Goal: Task Accomplishment & Management: Use online tool/utility

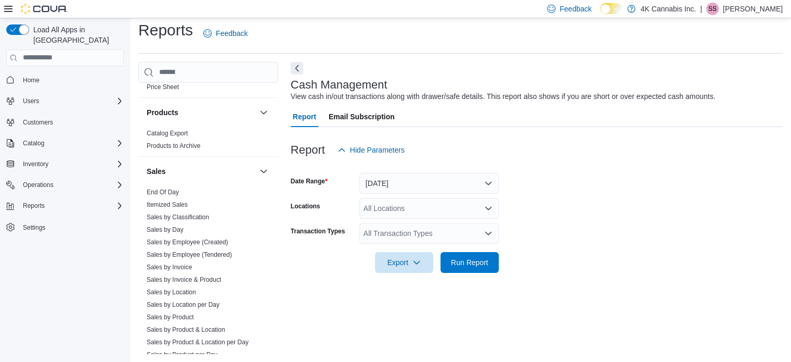
scroll to position [701, 0]
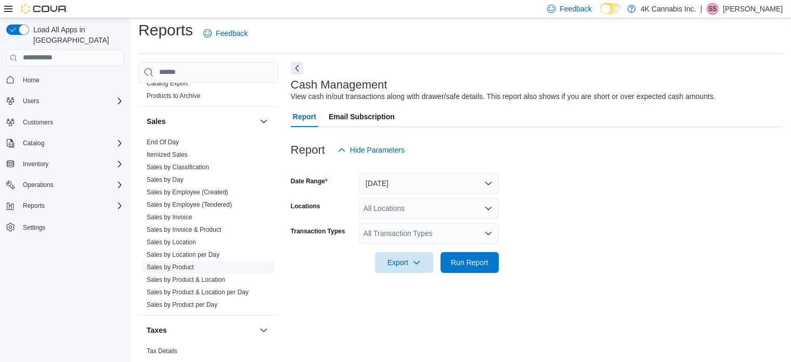
click at [187, 266] on link "Sales by Product" at bounding box center [170, 266] width 47 height 7
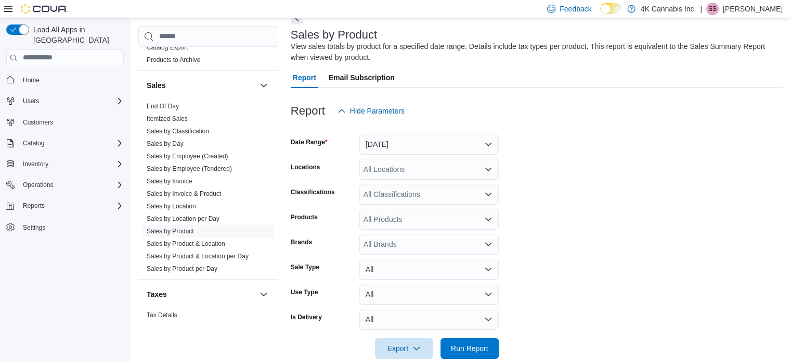
scroll to position [57, 0]
click at [405, 239] on div "All Brands" at bounding box center [429, 243] width 139 height 21
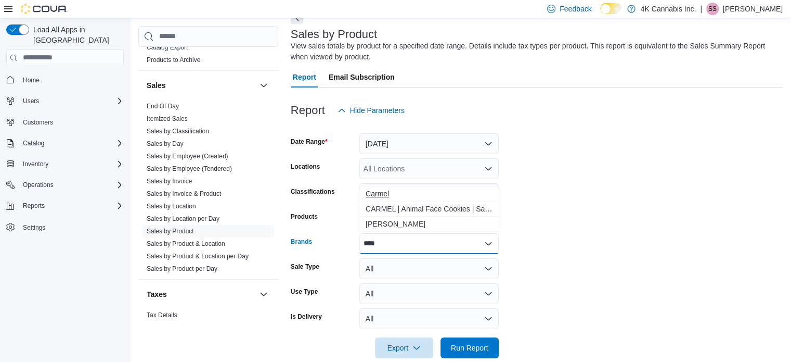
type input "****"
click at [400, 191] on span "Carmel" at bounding box center [429, 193] width 127 height 10
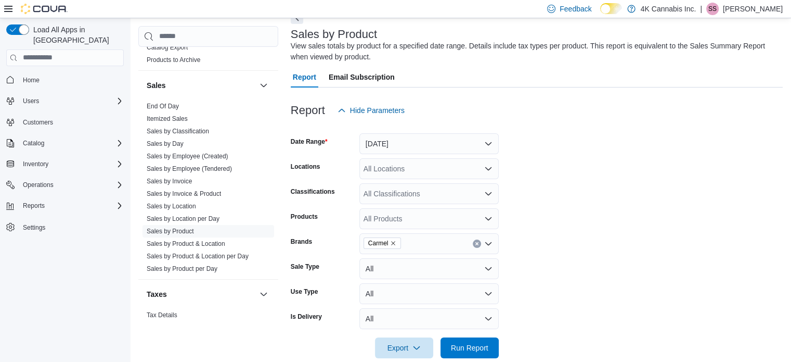
click at [562, 211] on form "Date Range [DATE] Locations All Locations Classifications All Classifications P…" at bounding box center [537, 239] width 492 height 237
click at [425, 237] on div "Carmel" at bounding box center [429, 243] width 139 height 21
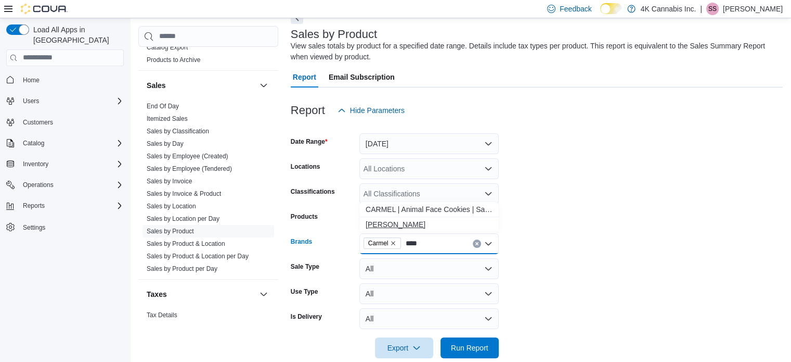
type input "****"
click at [416, 226] on span "[PERSON_NAME]" at bounding box center [429, 224] width 127 height 10
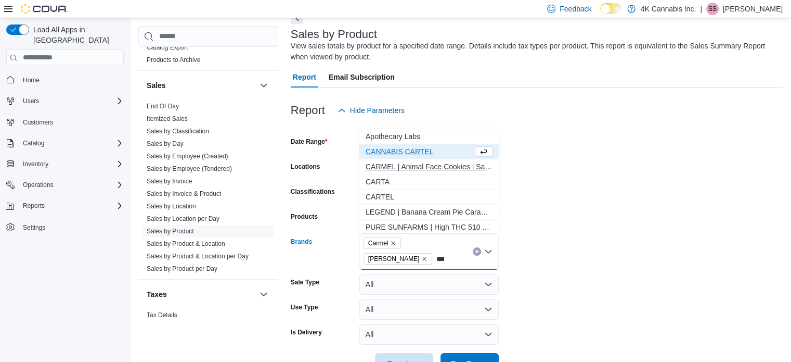
type input "***"
click at [429, 168] on span "CARMEL | Animal Face Cookies | Sativa | 14g" at bounding box center [429, 166] width 127 height 10
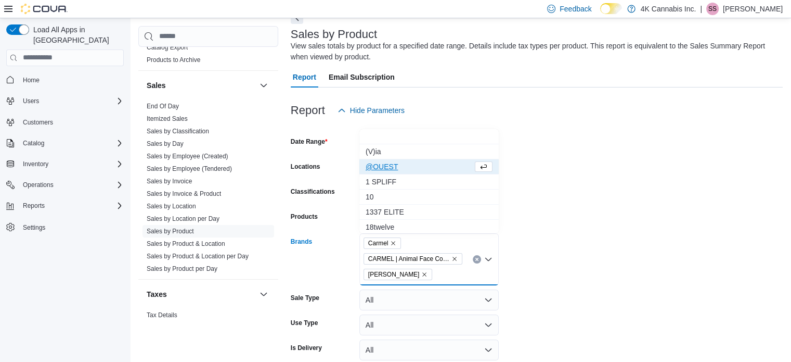
click at [672, 211] on form "Date Range Yesterday Locations All Locations Classifications All Classification…" at bounding box center [537, 255] width 492 height 268
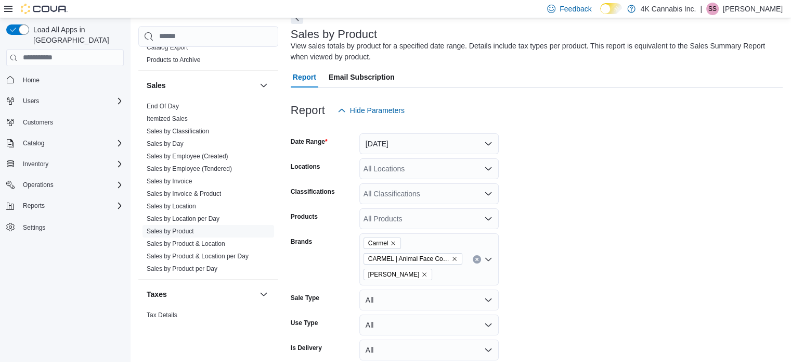
click at [462, 196] on div "All Classifications" at bounding box center [429, 193] width 139 height 21
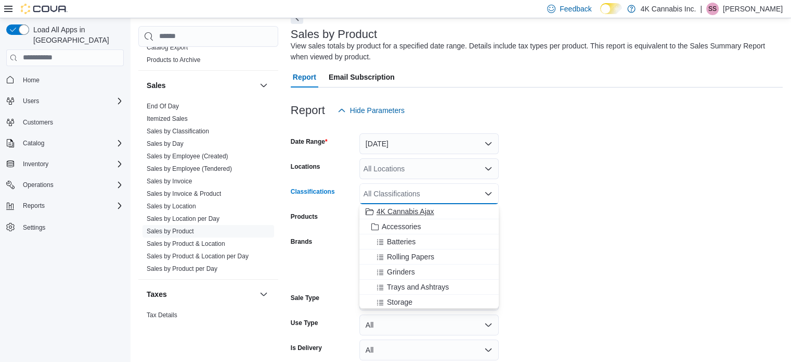
click at [425, 214] on span "4K Cannabis Ajax" at bounding box center [406, 211] width 58 height 10
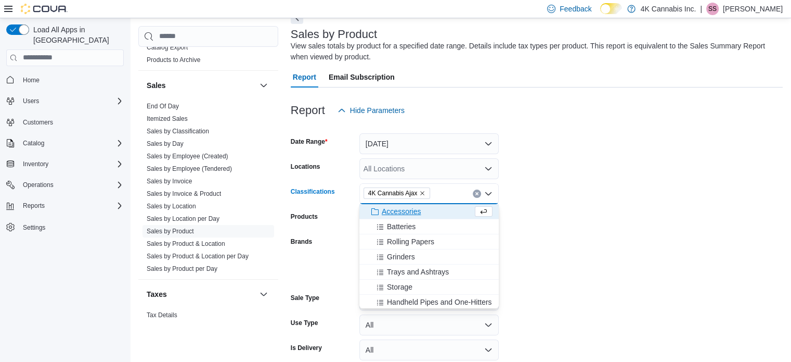
click at [576, 172] on form "Date Range Yesterday Locations All Locations Classifications 4K Cannabis Ajax C…" at bounding box center [537, 255] width 492 height 268
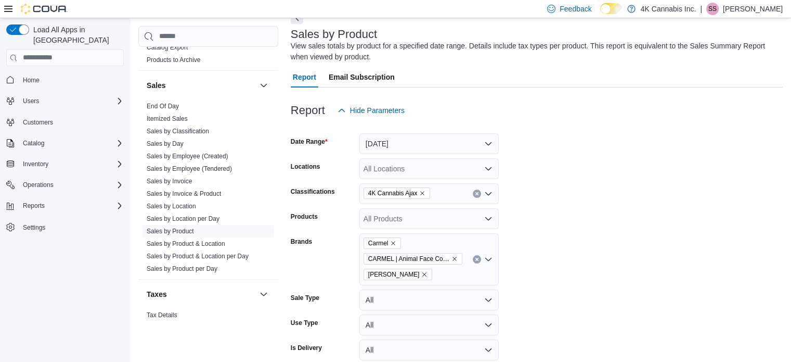
click at [484, 163] on div "All Locations" at bounding box center [429, 168] width 139 height 21
click at [397, 187] on span "4K Cannabis Inc." at bounding box center [405, 186] width 56 height 10
click at [741, 153] on form "Date Range Yesterday Locations 4K Cannabis Inc. Combo box. Selected. 4K Cannabi…" at bounding box center [537, 255] width 492 height 268
click at [489, 144] on button "Yesterday" at bounding box center [429, 143] width 139 height 21
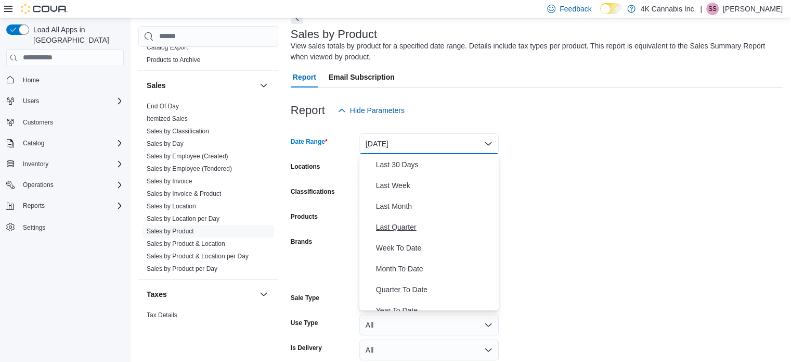
scroll to position [156, 0]
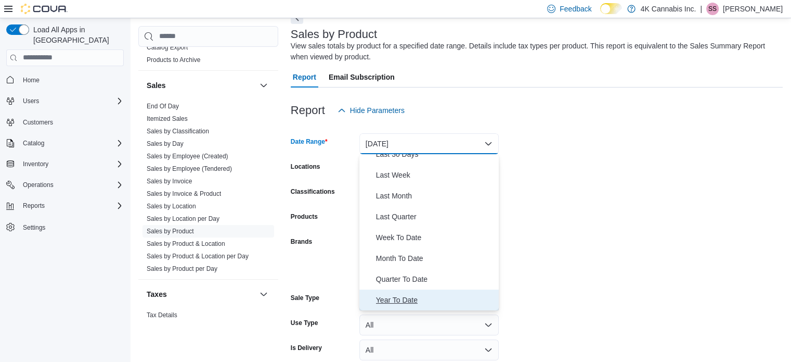
click at [393, 298] on span "Year To Date" at bounding box center [435, 299] width 119 height 12
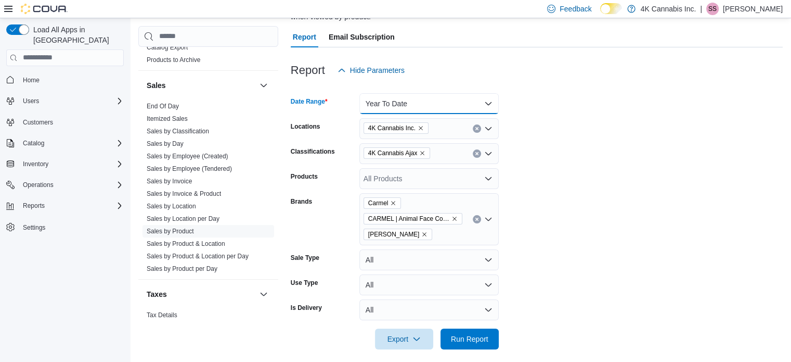
scroll to position [105, 0]
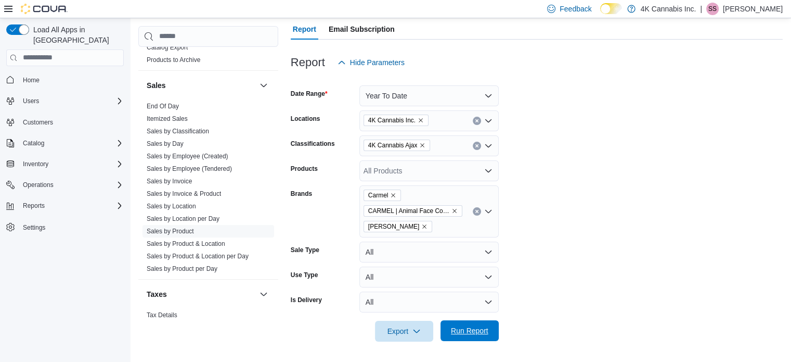
click at [459, 338] on span "Run Report" at bounding box center [470, 330] width 46 height 21
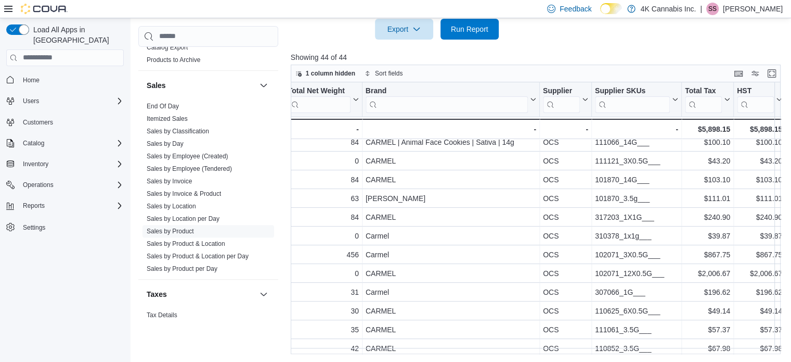
scroll to position [0, 1249]
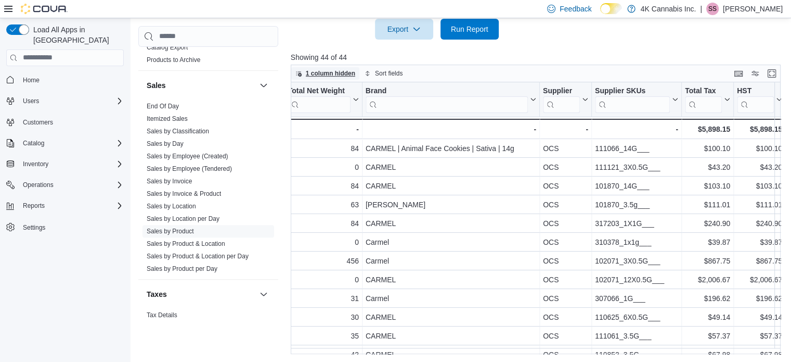
click at [316, 72] on span "1 column hidden" at bounding box center [330, 73] width 49 height 8
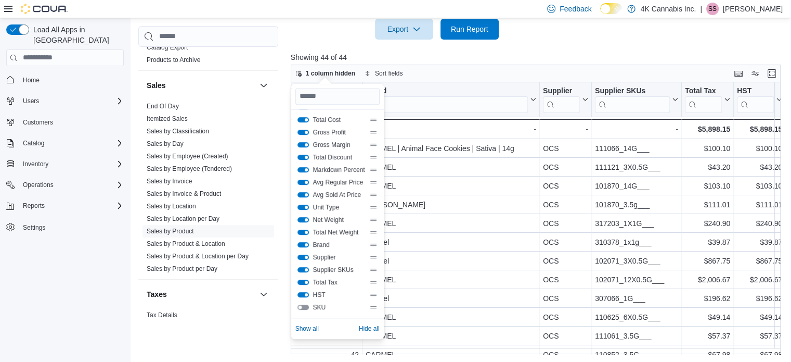
scroll to position [0, 0]
click at [454, 48] on div at bounding box center [538, 46] width 495 height 12
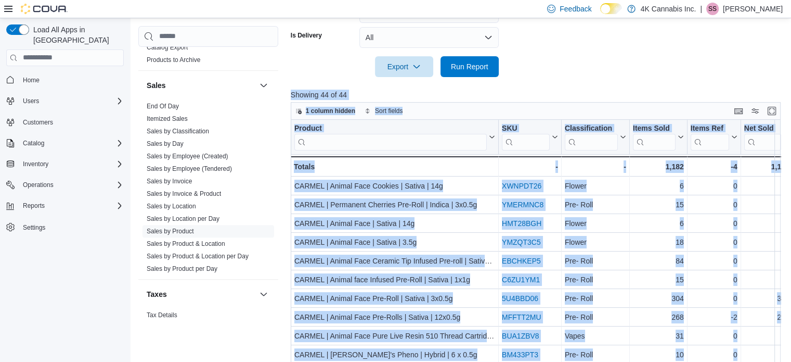
scroll to position [407, 0]
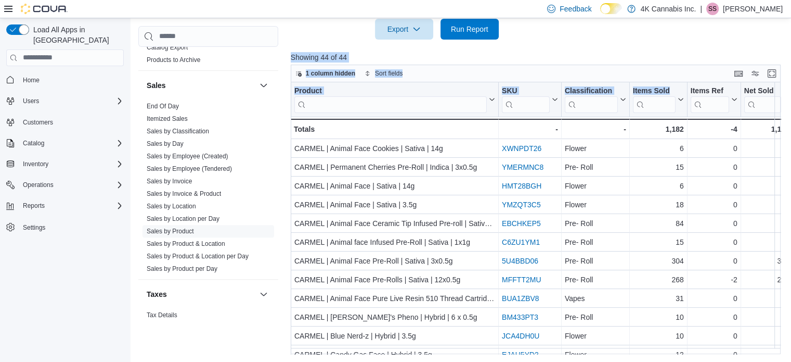
drag, startPoint x: 290, startPoint y: 92, endPoint x: 735, endPoint y: 81, distance: 445.5
click at [737, 91] on div "Cash Management Cash Management Cash Out Details Compliance OCS Transaction Sub…" at bounding box center [461, 8] width 647 height 692
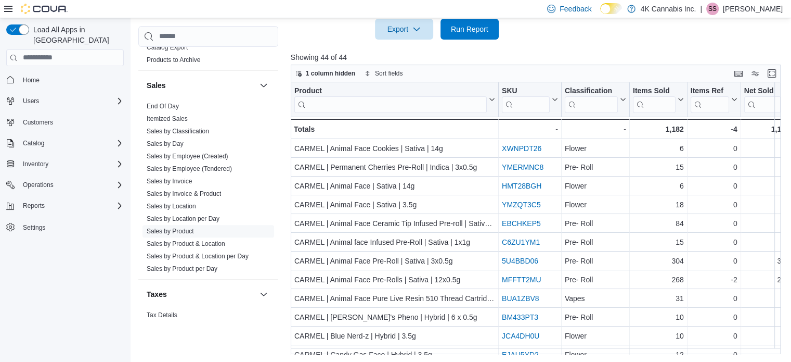
click at [725, 41] on div at bounding box center [538, 46] width 495 height 12
click at [774, 72] on button "Enter fullscreen" at bounding box center [772, 73] width 12 height 12
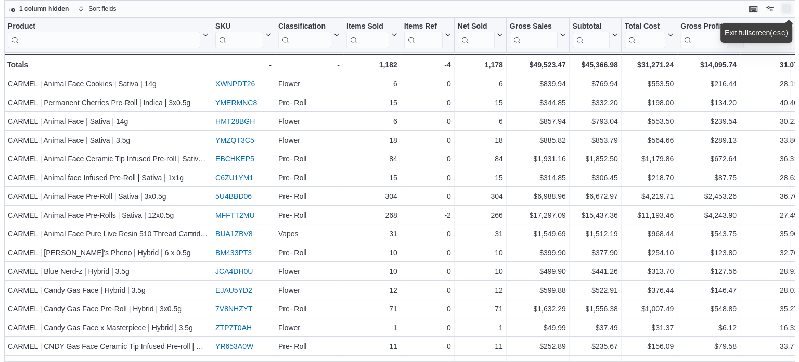
scroll to position [0, 0]
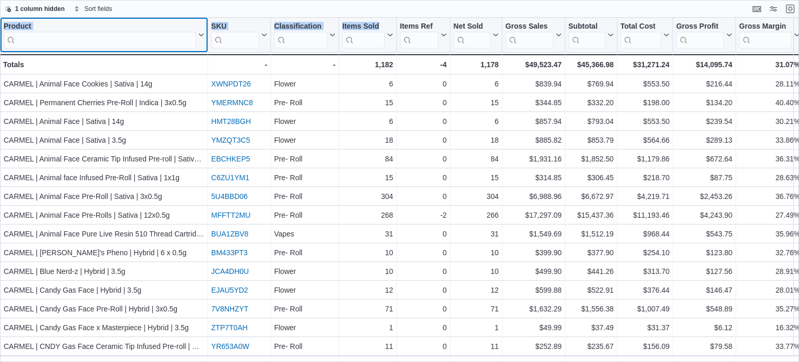
drag, startPoint x: 1, startPoint y: 23, endPoint x: 371, endPoint y: 49, distance: 371.9
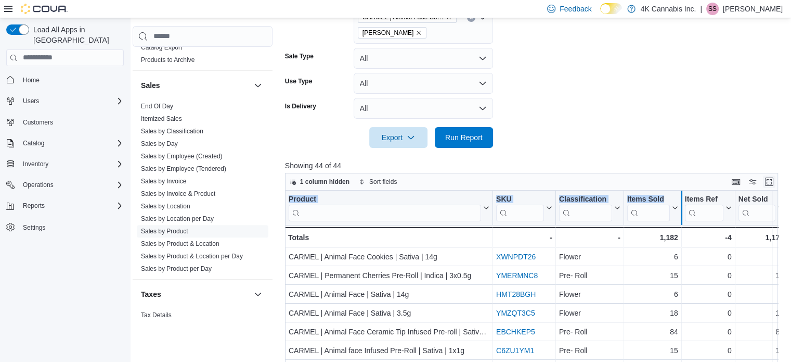
scroll to position [299, 8]
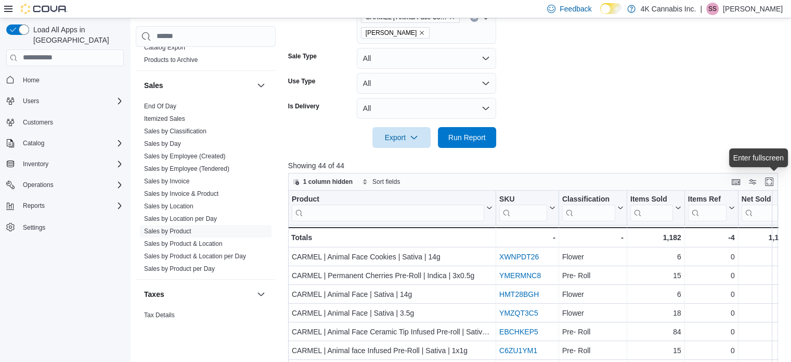
click at [548, 127] on form "Date Range Year To Date Locations 4K Cannabis Inc. Classifications 4K Cannabis …" at bounding box center [535, 13] width 495 height 268
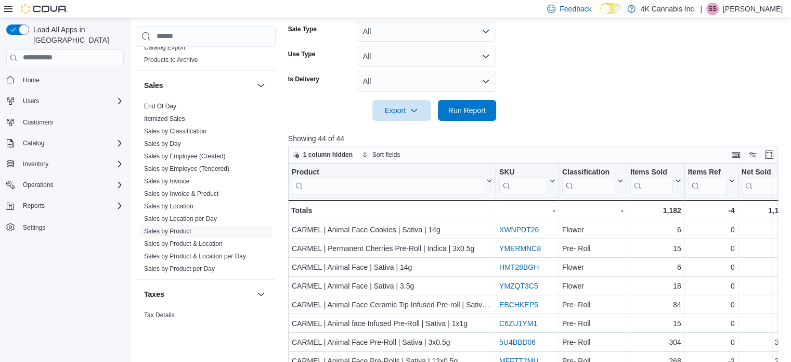
scroll to position [325, 8]
click at [412, 109] on icon "button" at bounding box center [414, 111] width 8 height 8
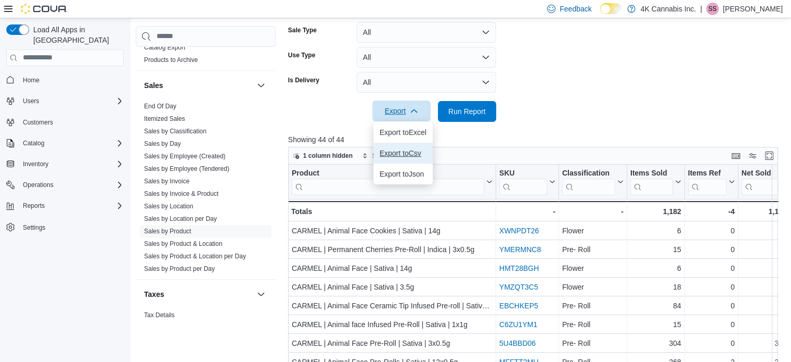
click at [405, 149] on span "Export to Csv" at bounding box center [403, 153] width 47 height 8
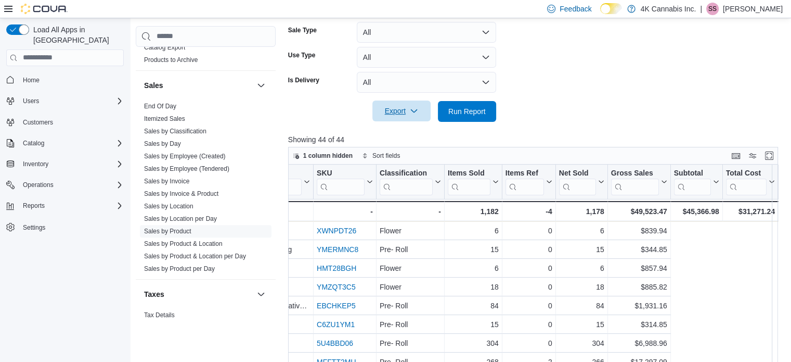
scroll to position [0, 0]
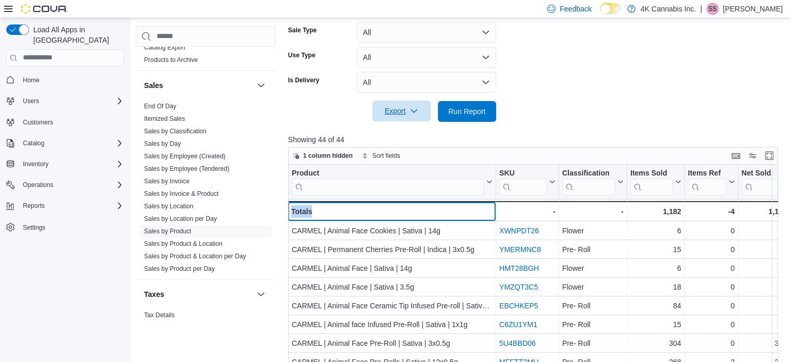
drag, startPoint x: 285, startPoint y: 209, endPoint x: 337, endPoint y: 208, distance: 51.5
click at [337, 208] on div "Totals" at bounding box center [391, 211] width 201 height 12
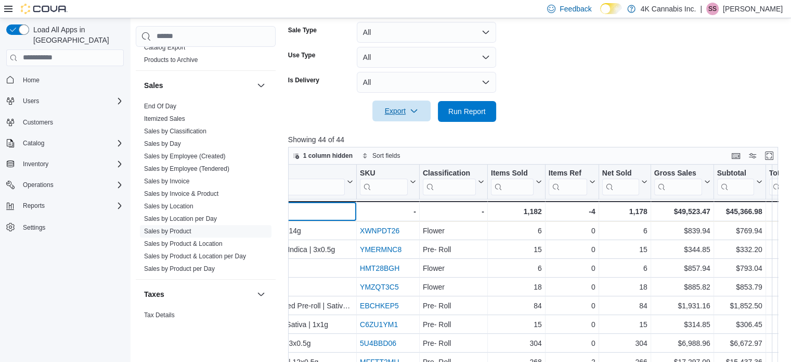
scroll to position [0, 139]
click at [529, 209] on div "1,182" at bounding box center [516, 211] width 51 height 12
copy div "1,182"
click at [686, 212] on div "$49,523.47" at bounding box center [682, 211] width 56 height 12
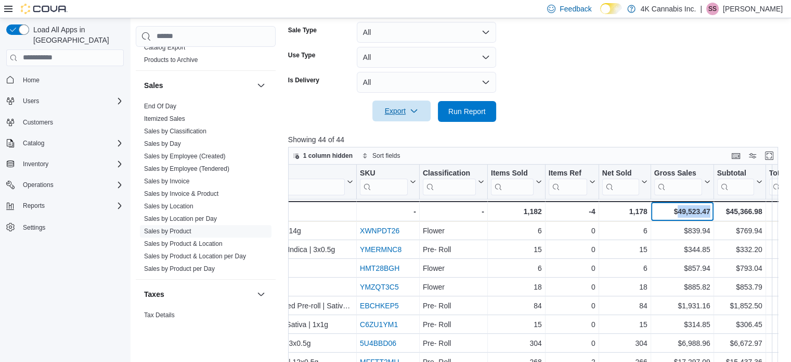
click at [686, 212] on div "$49,523.47" at bounding box center [682, 211] width 56 height 12
